Goal: Information Seeking & Learning: Learn about a topic

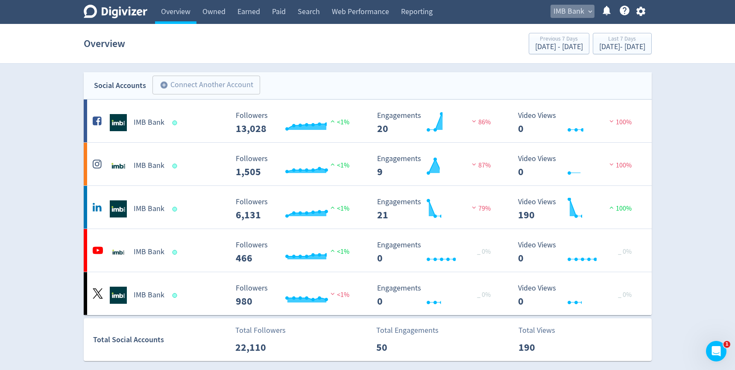
click at [578, 15] on span "IMB Bank" at bounding box center [569, 12] width 31 height 14
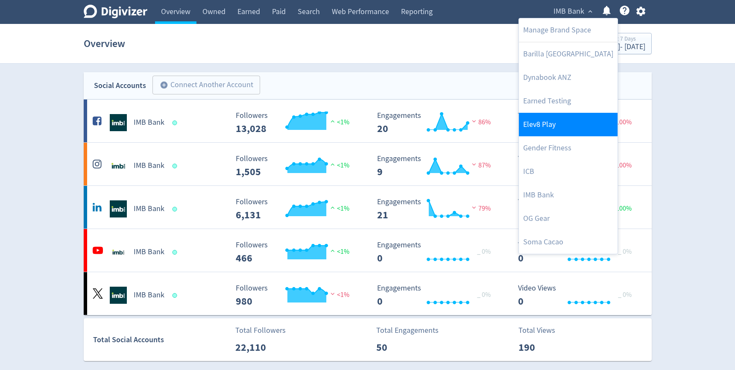
click at [545, 127] on link "Elev8 Play" at bounding box center [568, 124] width 99 height 23
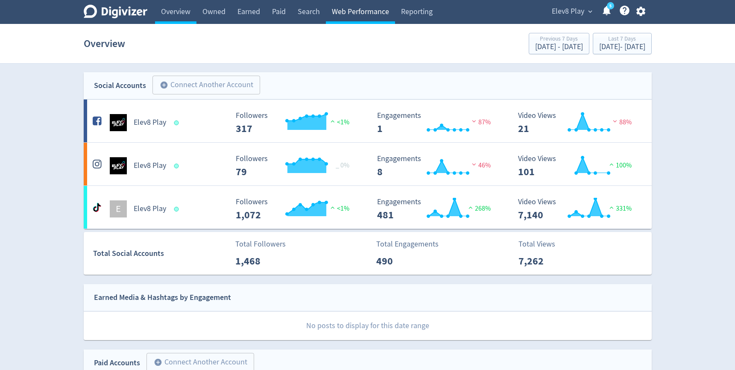
click at [345, 14] on link "Web Performance" at bounding box center [360, 12] width 69 height 24
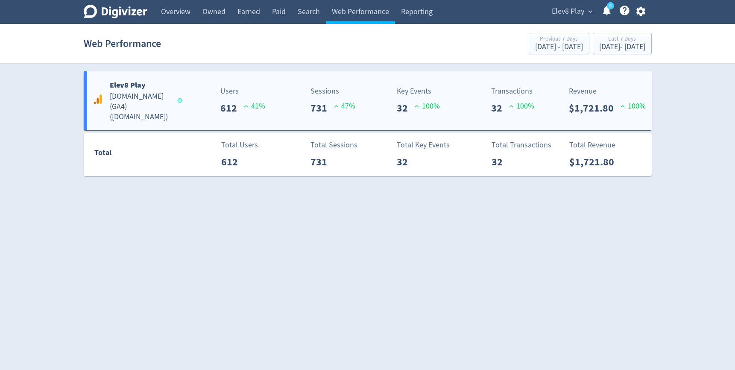
click at [328, 91] on p "Sessions" at bounding box center [333, 91] width 45 height 12
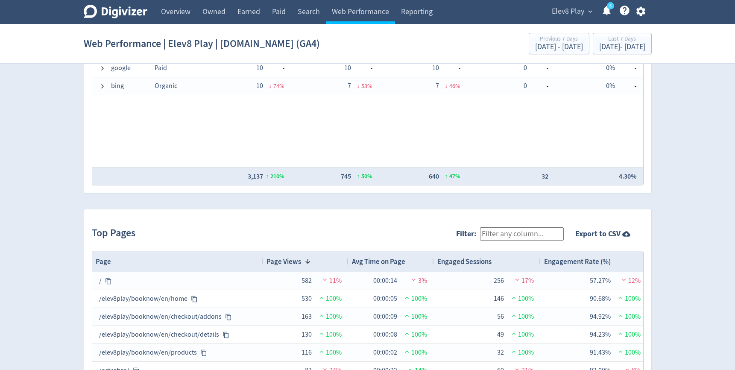
scroll to position [875, 0]
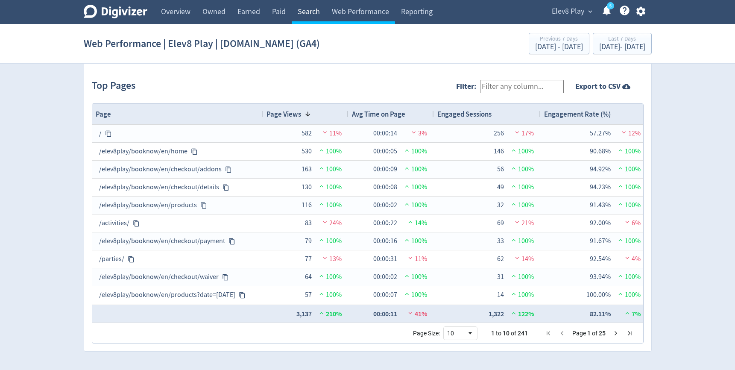
click at [309, 10] on link "Search" at bounding box center [309, 12] width 34 height 24
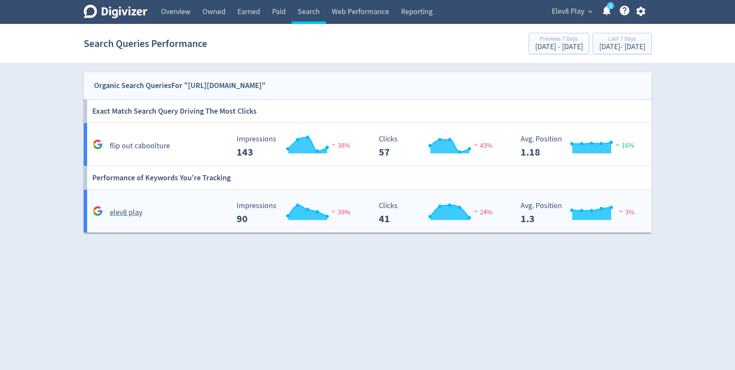
click at [136, 216] on h5 "elev8 play" at bounding box center [126, 213] width 32 height 10
